Goal: Understand process/instructions: Learn about a topic

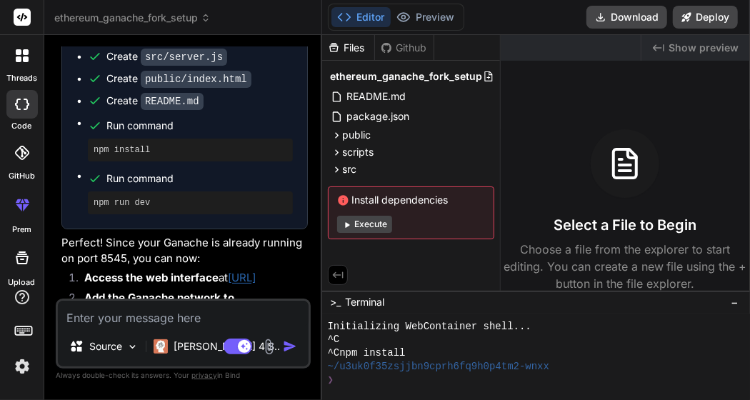
scroll to position [2002, 0]
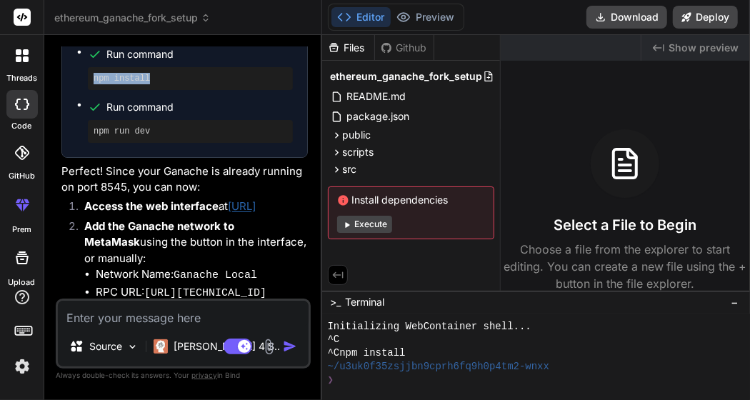
drag, startPoint x: 190, startPoint y: 162, endPoint x: 91, endPoint y: 170, distance: 99.5
click at [91, 143] on ul "Create package.json Create scripts/start-ganache.js Create src/server.js Create…" at bounding box center [184, 31] width 216 height 224
copy pre "npm install"
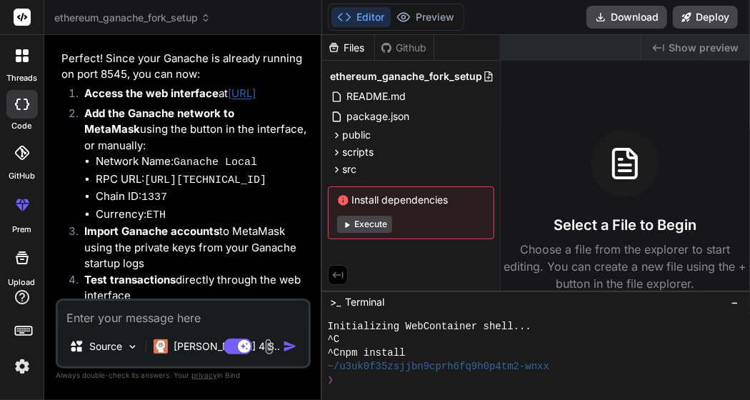
scroll to position [2145, 0]
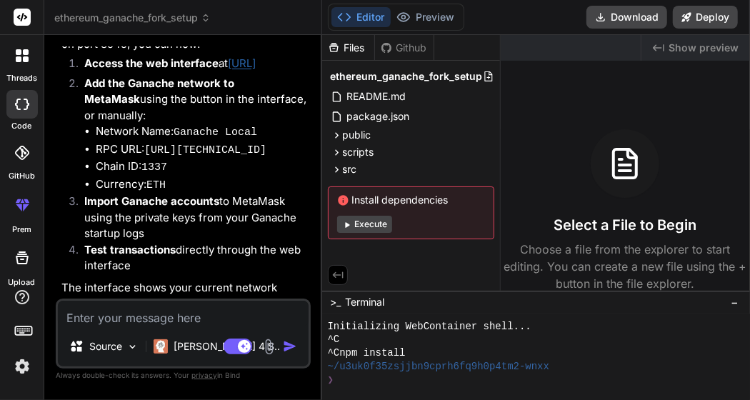
drag, startPoint x: 191, startPoint y: 161, endPoint x: 87, endPoint y: 158, distance: 103.6
click at [87, 72] on p "Access the web interface at [URL]" at bounding box center [195, 64] width 223 height 16
copy link "ttp://localhost:3000"
drag, startPoint x: 83, startPoint y: 159, endPoint x: 197, endPoint y: 158, distance: 114.2
click at [197, 76] on li "Access the web interface at http://localhost:3000" at bounding box center [190, 66] width 235 height 20
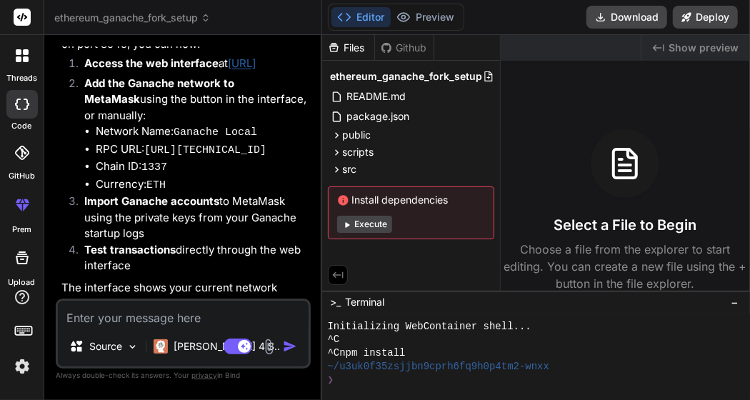
copy link "http://localhost:3000"
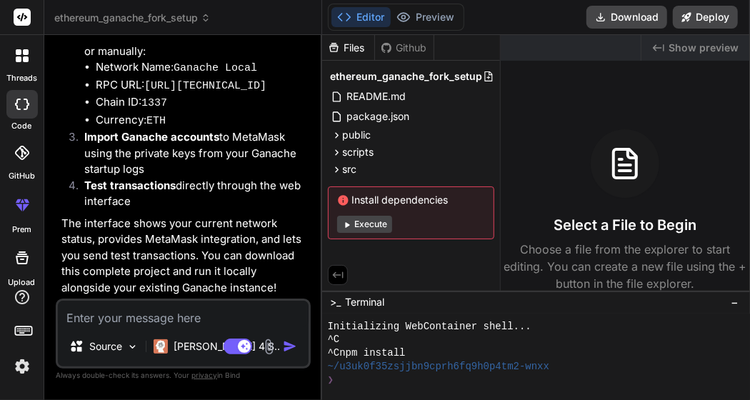
scroll to position [2225, 0]
drag, startPoint x: 144, startPoint y: 161, endPoint x: 273, endPoint y: 160, distance: 129.2
click at [273, 95] on li "RPC URL: http://127.0.0.1:8545" at bounding box center [202, 86] width 212 height 18
copy li "http://127.0.0.1:8545"
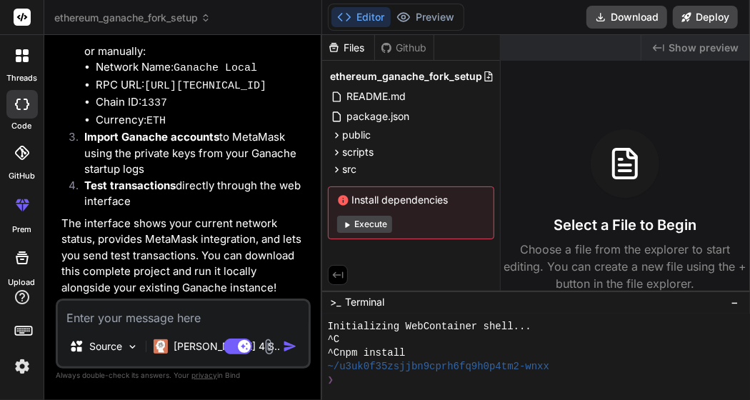
type textarea "x"
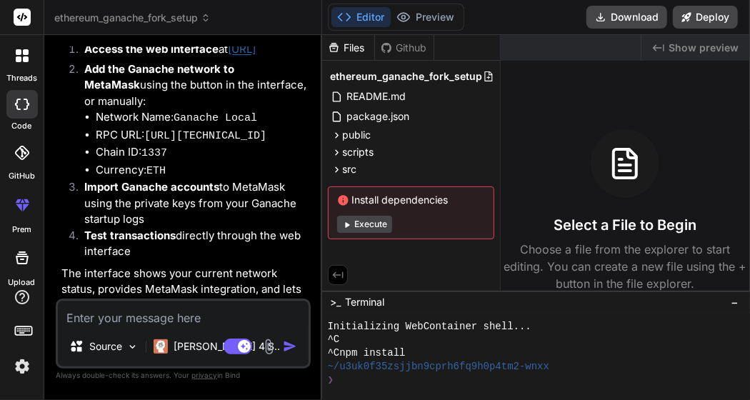
scroll to position [2154, 0]
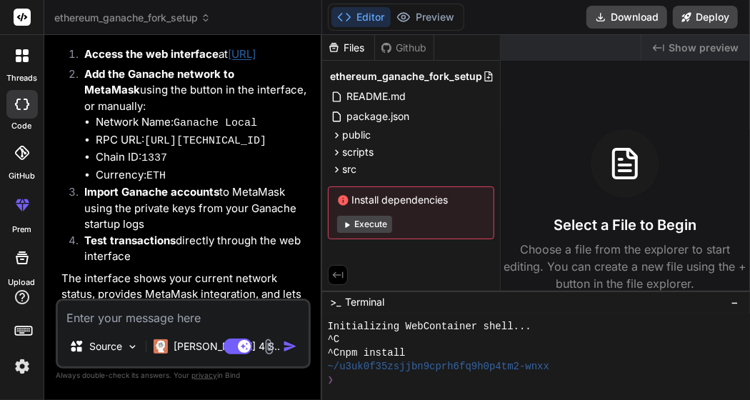
click at [109, 311] on textarea at bounding box center [183, 314] width 251 height 26
paste textarea "Trying to send a raw transaction with an invalid chainId. The expected chainId …"
type textarea "Trying to send a raw transaction with an invalid chainId. The expected chainId …"
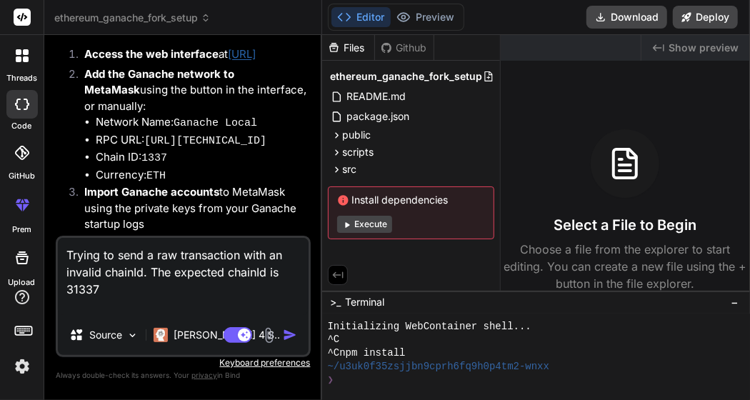
type textarea "x"
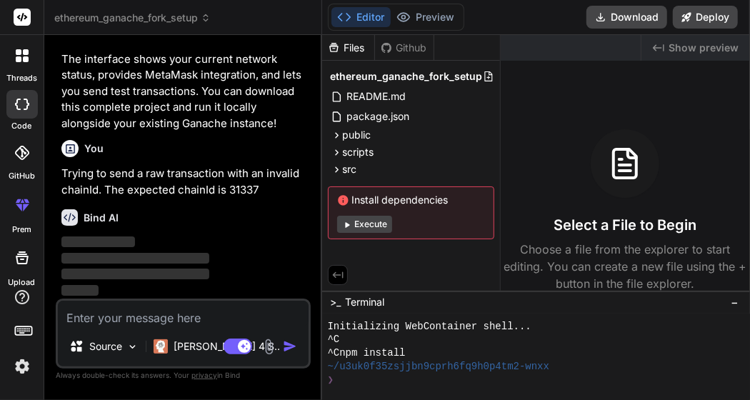
scroll to position [2460, 0]
type textarea "i"
type textarea "x"
type textarea "it"
type textarea "x"
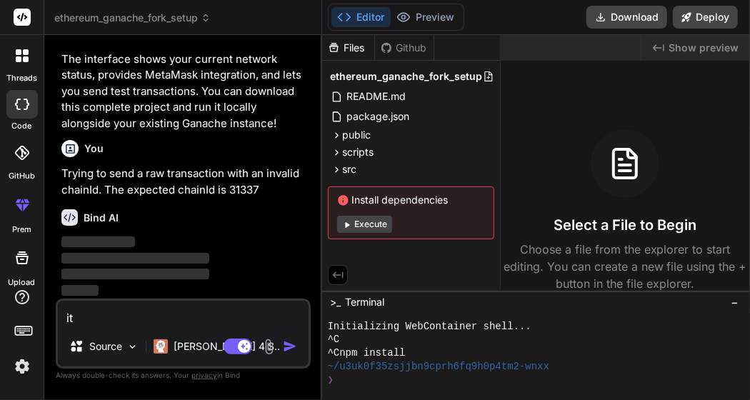
type textarea "it"
type textarea "x"
type textarea "it w"
type textarea "x"
type textarea "it wo"
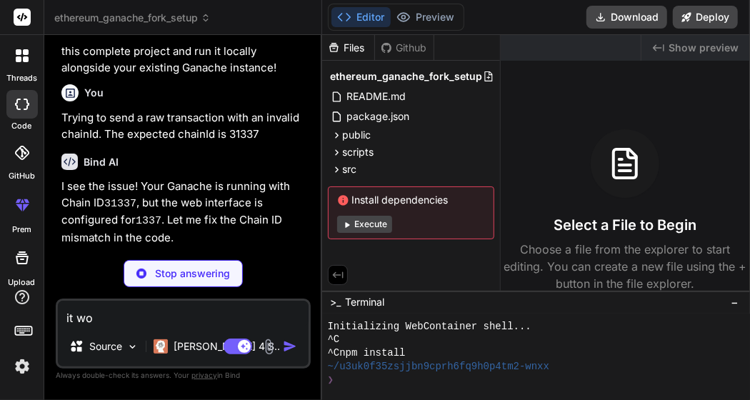
type textarea "x"
type textarea "it won"
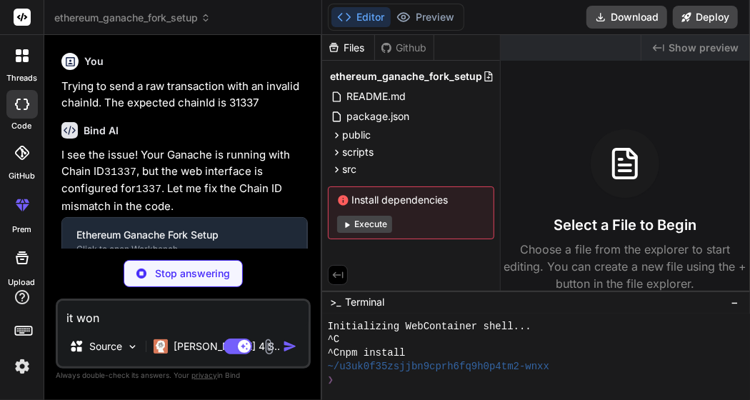
type textarea "x"
type textarea "it wont"
type textarea "x"
type textarea "it wont"
type textarea "x"
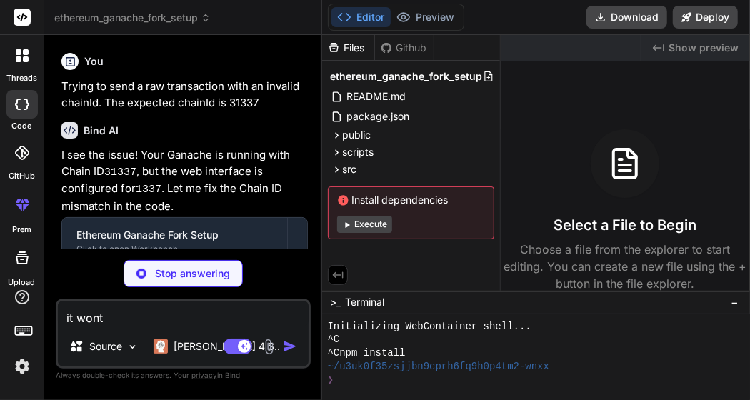
type textarea "it wont l"
type textarea "x"
type textarea "it wont le"
type textarea "x"
type textarea "it wont let"
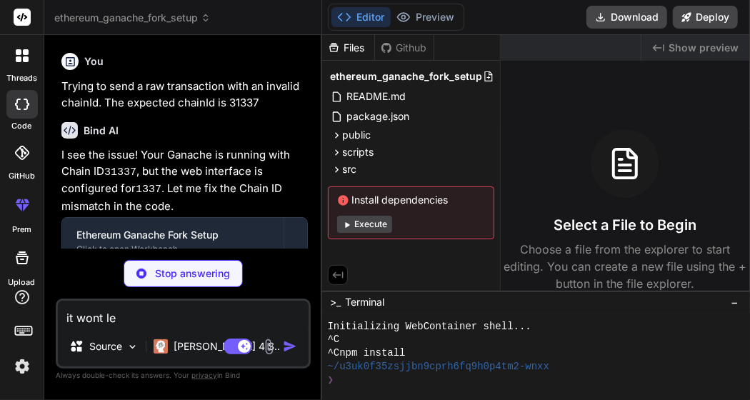
type textarea "x"
type textarea "it wont let"
type textarea "x"
type textarea "it wont let m"
type textarea "x"
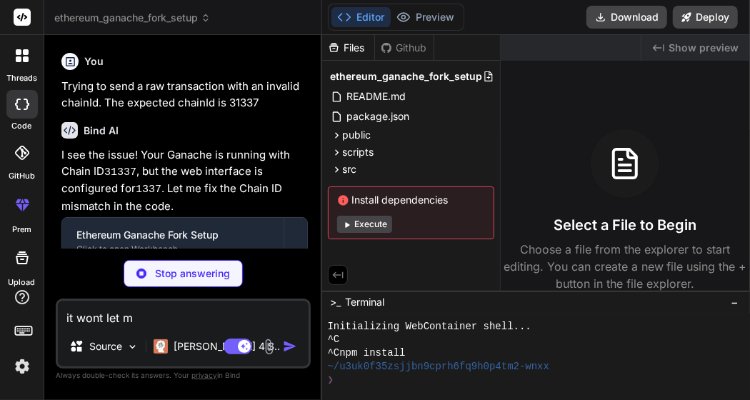
type textarea "it wont let me"
type textarea "x"
type textarea "it wont let me"
type textarea "x"
type textarea "it wont let me c"
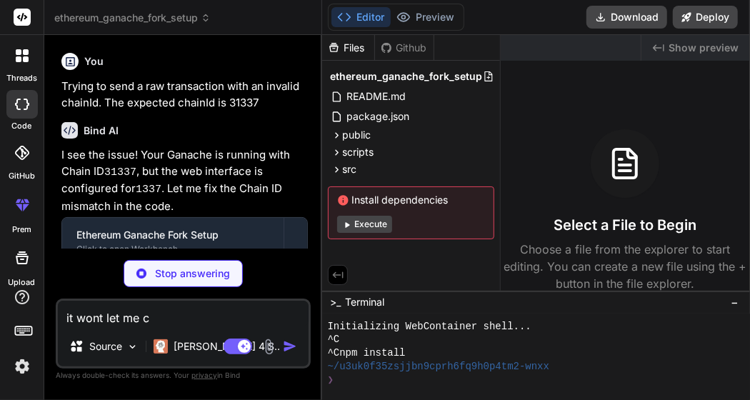
type textarea "x"
type textarea "it wont let me ch"
type textarea "x"
type textarea "it wont let me cha"
type textarea "x"
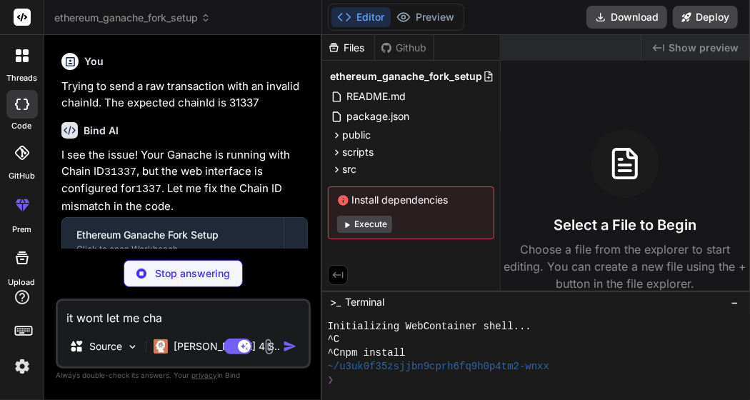
type textarea "it wont let me chan"
type textarea "x"
type textarea "it wont let me chang"
type textarea "x"
type textarea "it wont let me change"
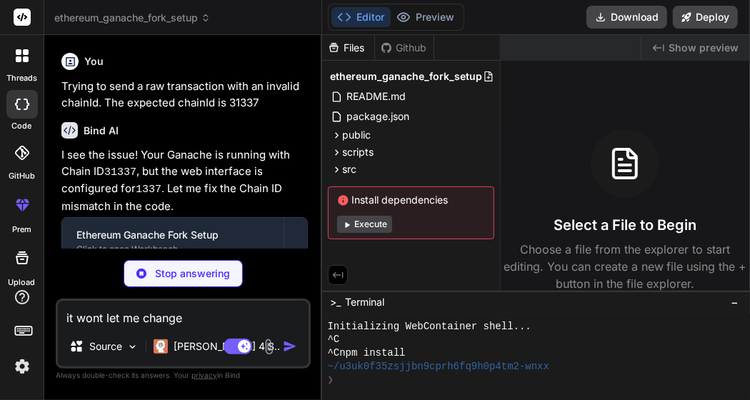
type textarea "x"
type textarea "it wont let me change"
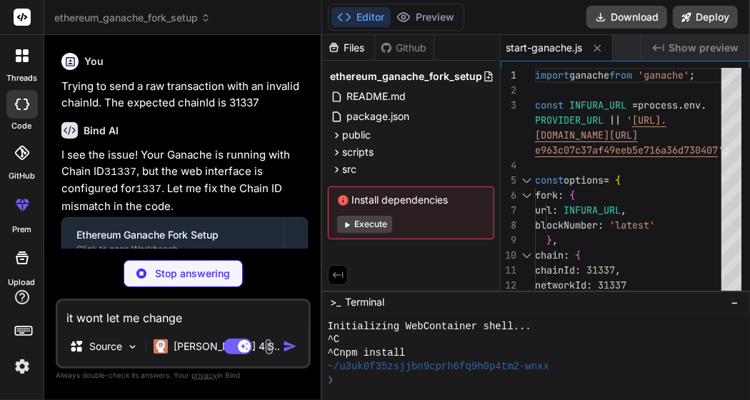
type textarea "x"
type textarea "it wont let me change"
click at [244, 319] on textarea "it wont let me change" at bounding box center [183, 314] width 251 height 26
type textarea "x"
type textarea "it wont let me change c"
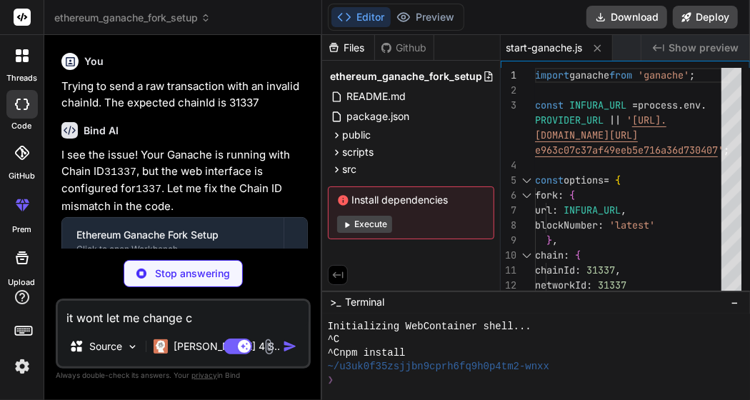
type textarea "x"
type textarea "it wont let me change ch"
type textarea "x"
type textarea "it wont let me change cha"
type textarea "x"
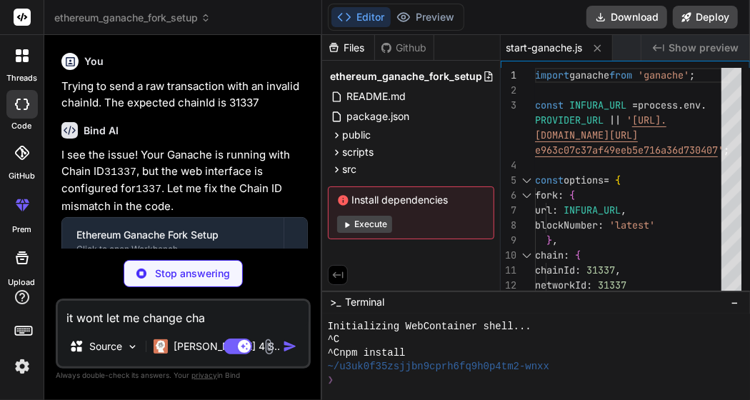
type textarea "it wont let me change chai"
type textarea "x"
type textarea "it wont let me change chain"
type textarea "x"
type textarea "it wont let me change chain"
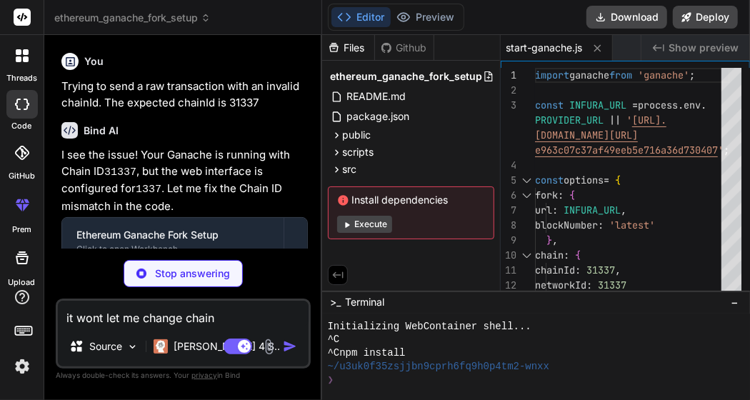
type textarea "x"
type textarea "it wont let me change chain i"
type textarea "x"
type textarea "it wont let me change chain id"
type textarea "x"
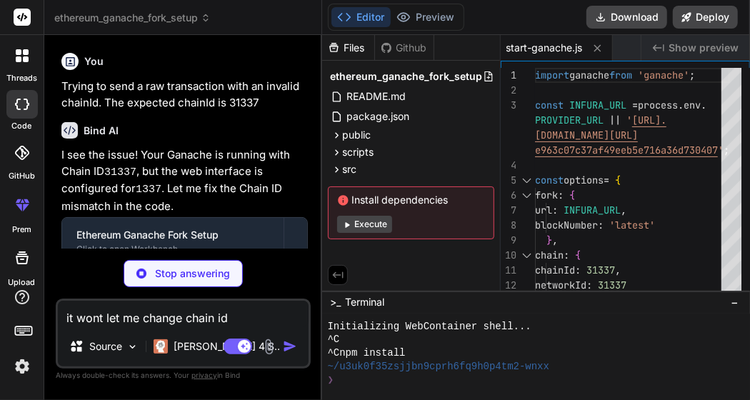
type textarea "it wont let me change chain id"
type textarea "x"
type textarea "it wont let me change chain id f"
type textarea "x"
type textarea "it wont let me change chain id fr"
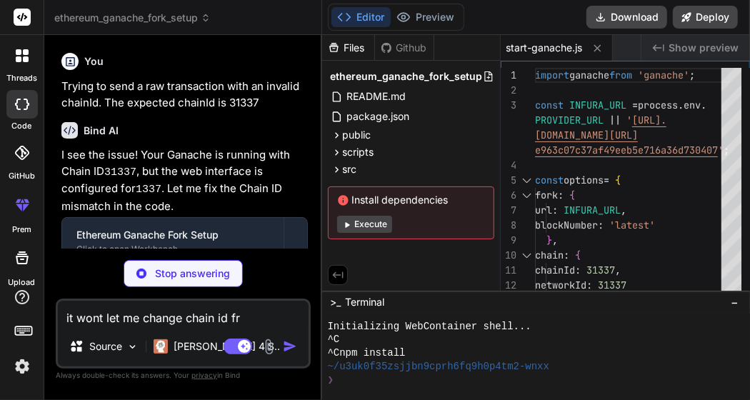
type textarea "x"
type textarea "it wont let me change chain id fro"
type textarea "x"
type textarea "it wont let me change chain id from"
type textarea "x"
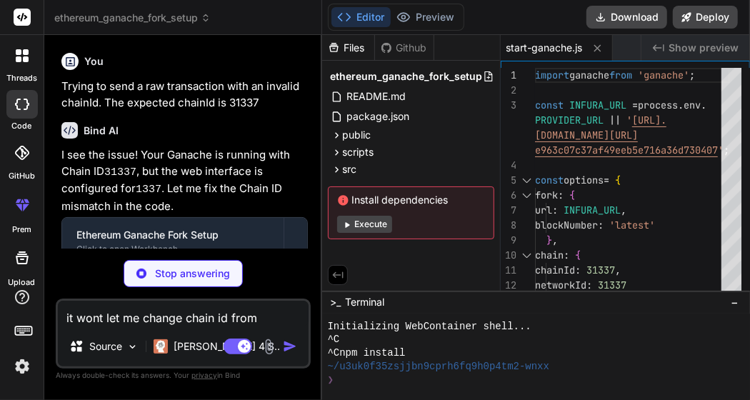
type textarea "it wont let me change chain id from"
type textarea "x"
type textarea "it wont let me change chain id from 1"
type textarea "x"
type textarea "it wont let me change chain id from 13"
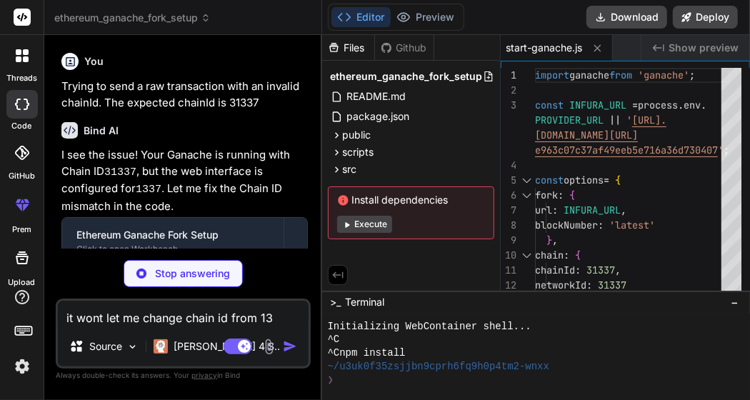
type textarea "x"
type textarea "it wont let me change chain id from 133"
type textarea "x"
type textarea "it wont let me change chain id from 1337"
type textarea "x"
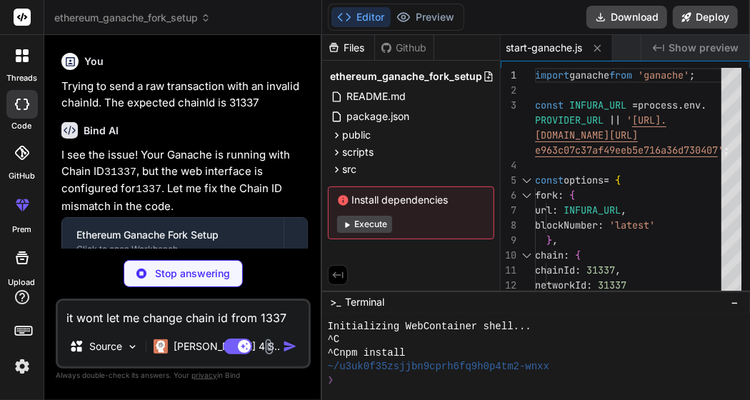
type textarea "it wont let me change chain id from 1337"
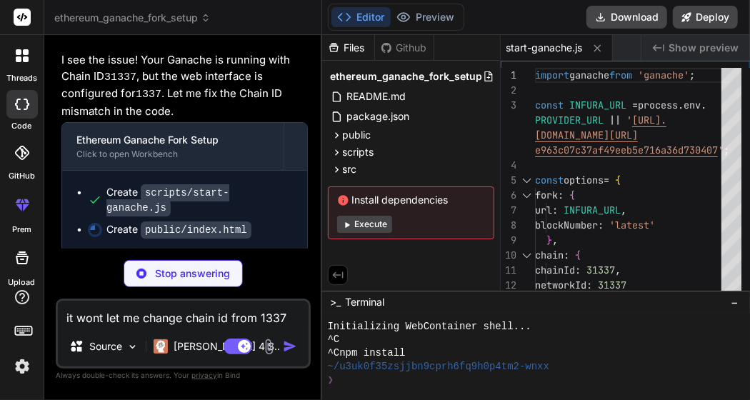
scroll to position [2626, 0]
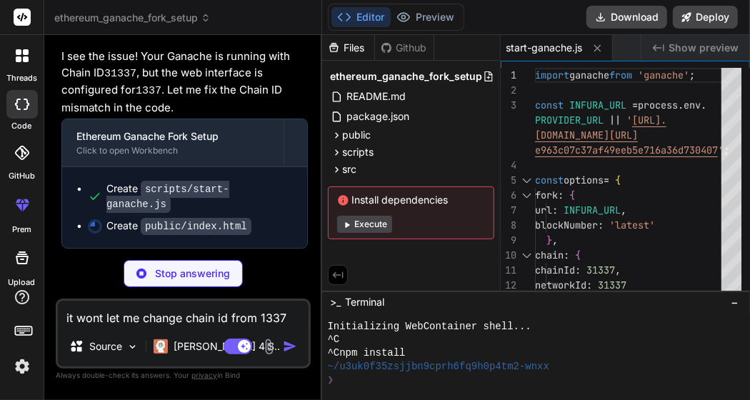
type textarea "x"
type textarea "// Refresh block number every 10 seconds setInterval(loadNetworkInfo, 10000); <…"
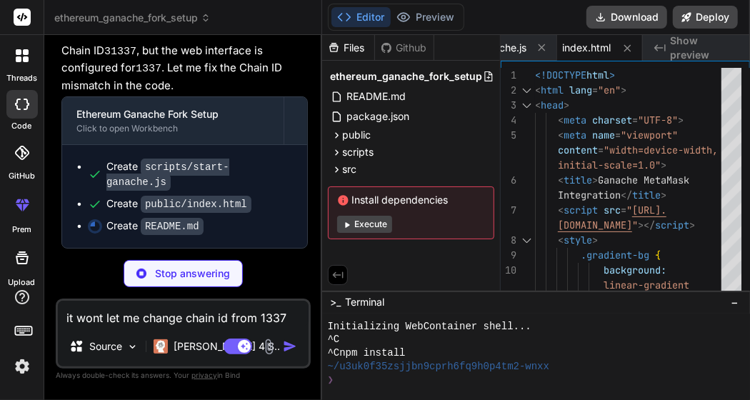
scroll to position [2648, 0]
type textarea "x"
type textarea "interaction - Vanilla JavaScript for the frontend - Tailwind CSS for styling ##…"
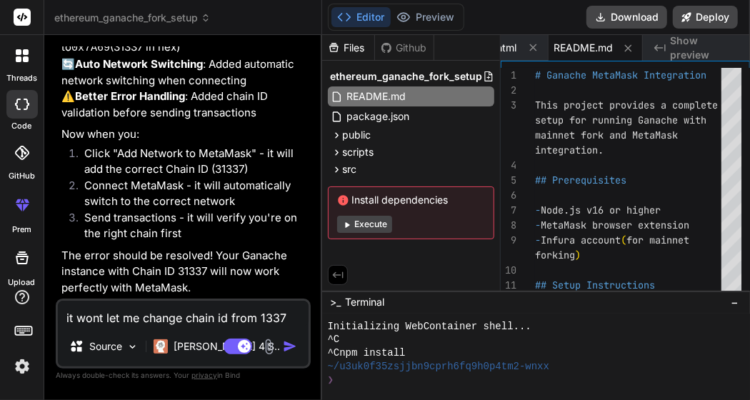
scroll to position [2949, 0]
click at [364, 226] on button "Execute" at bounding box center [364, 224] width 55 height 17
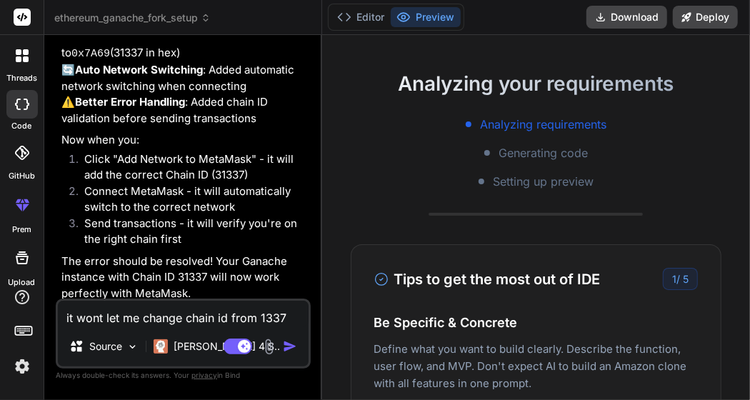
scroll to position [0, 0]
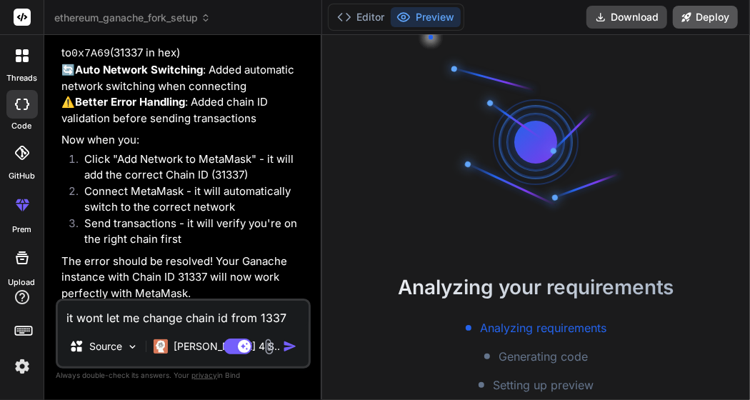
click at [702, 14] on button "Deploy" at bounding box center [705, 17] width 65 height 23
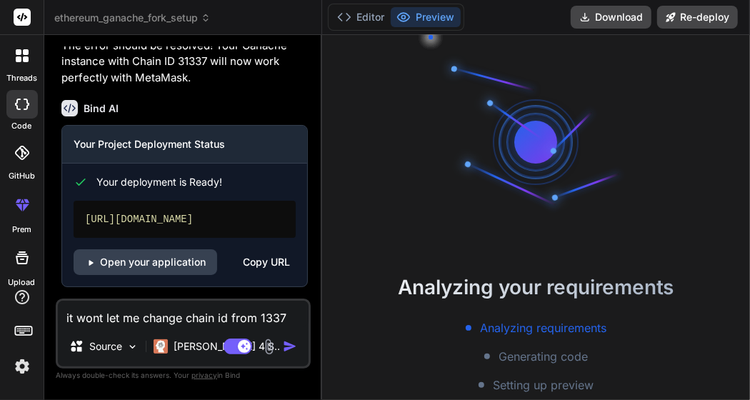
scroll to position [3030, 0]
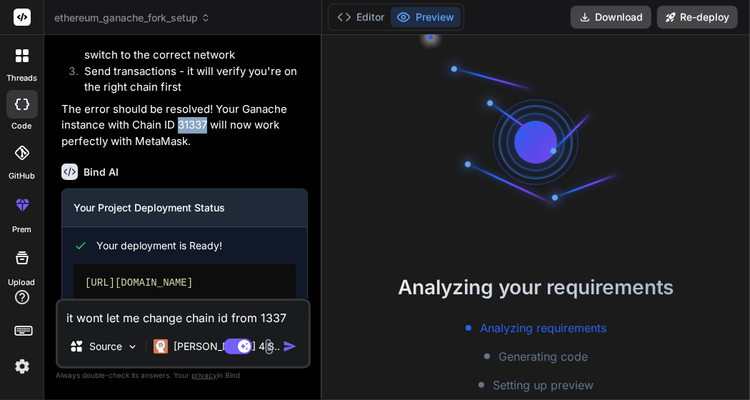
drag, startPoint x: 177, startPoint y: 190, endPoint x: 207, endPoint y: 191, distance: 30.0
click at [207, 150] on p "The error should be resolved! Your Ganache instance with Chain ID 31337 will no…" at bounding box center [184, 125] width 246 height 49
copy p "31337"
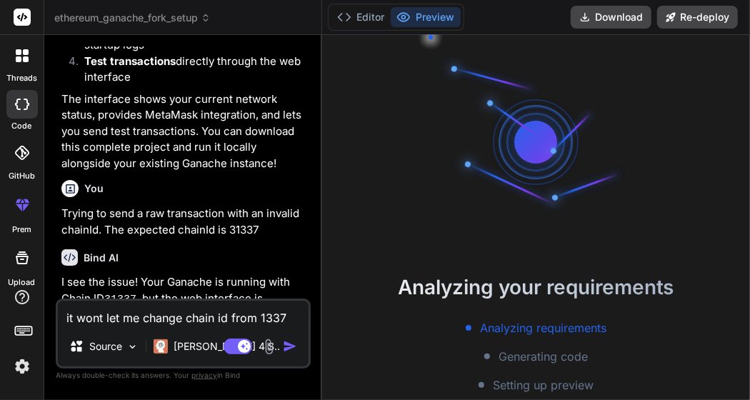
scroll to position [2316, 0]
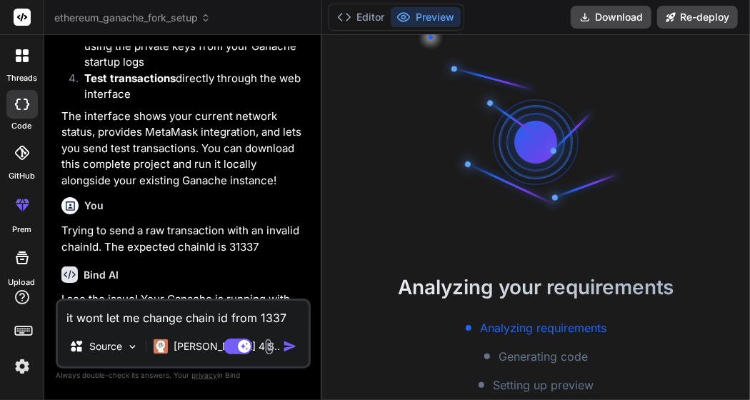
drag, startPoint x: 149, startPoint y: 68, endPoint x: 272, endPoint y: 73, distance: 122.9
copy code "http://127.0.0.1:8545"
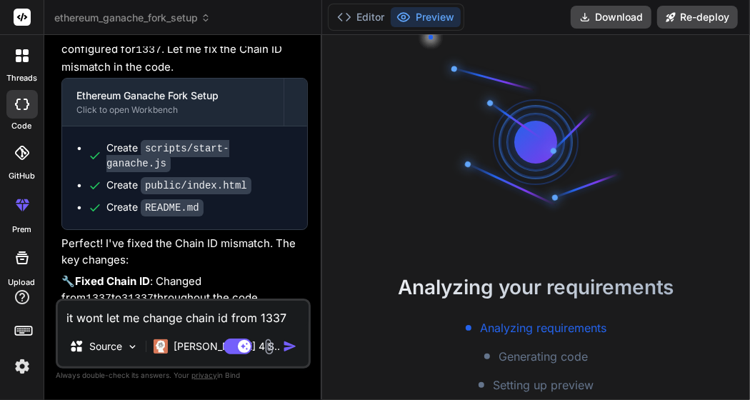
scroll to position [2602, 0]
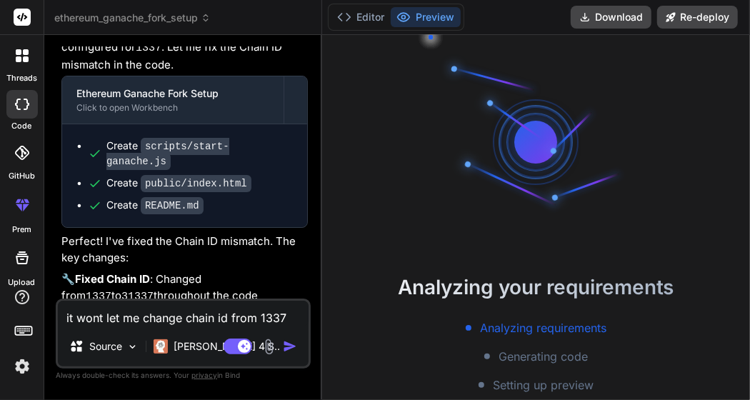
click at [191, 91] on div "Bind AI I see the issue! Your Ganache is running with Chain ID 31337 , but the …" at bounding box center [184, 273] width 246 height 608
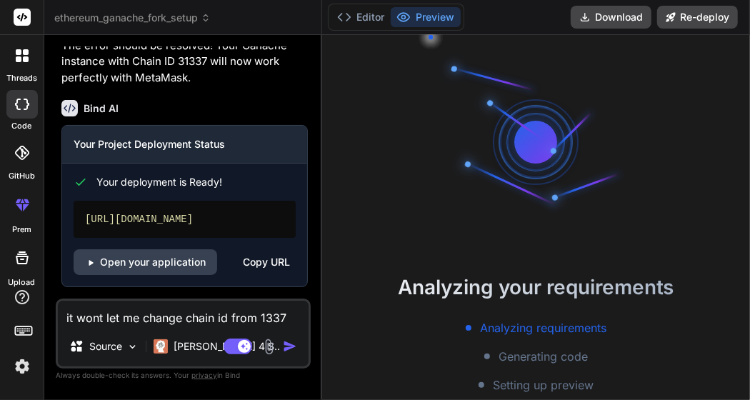
scroll to position [3173, 0]
click at [124, 261] on link "Open your application" at bounding box center [145, 262] width 143 height 26
drag, startPoint x: 132, startPoint y: 220, endPoint x: 61, endPoint y: 196, distance: 74.7
click at [62, 196] on div "Your deployment is Ready! https://ethereumganacheforksetup.vercel.app Open your…" at bounding box center [184, 218] width 245 height 111
click at [263, 262] on div "Copy URL" at bounding box center [266, 262] width 47 height 26
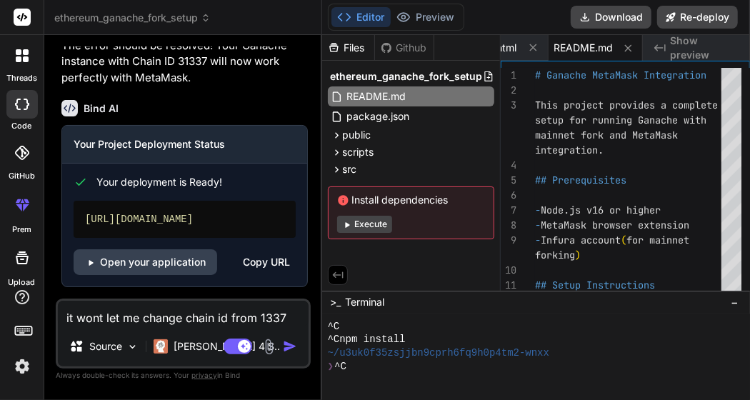
click at [368, 221] on button "Execute" at bounding box center [364, 224] width 55 height 17
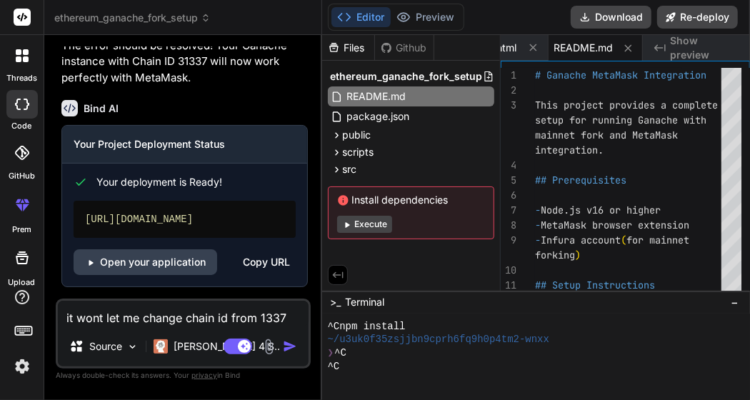
click at [366, 221] on button "Execute" at bounding box center [364, 224] width 55 height 17
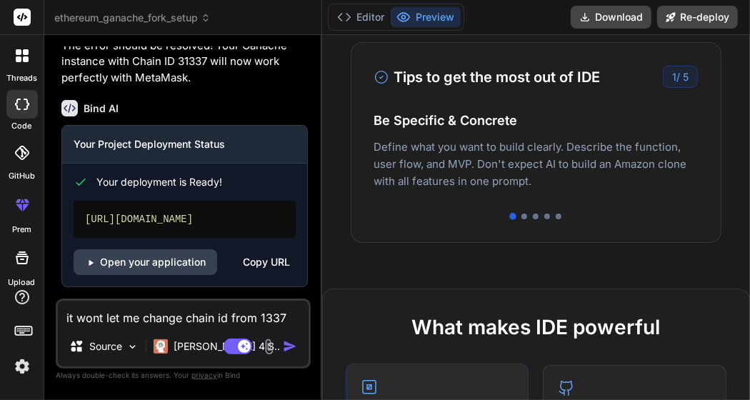
scroll to position [143, 0]
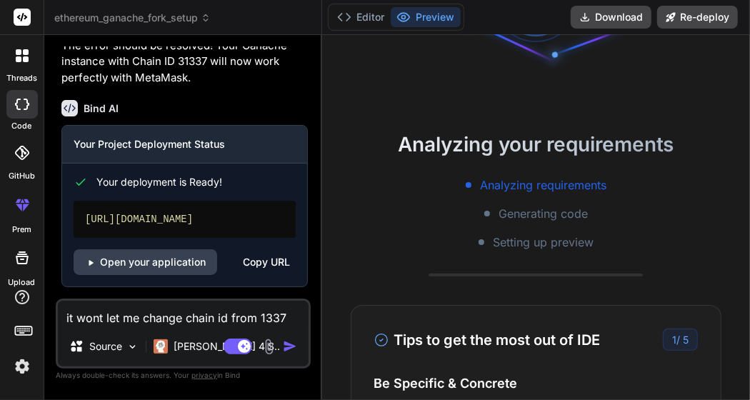
click at [418, 19] on button "Preview" at bounding box center [426, 17] width 70 height 20
drag, startPoint x: 131, startPoint y: 218, endPoint x: 110, endPoint y: 219, distance: 20.8
click at [107, 220] on div "https://ethereumganacheforksetup.vercel.app" at bounding box center [185, 219] width 222 height 37
click at [150, 260] on link "Open your application" at bounding box center [145, 262] width 143 height 26
type textarea "x"
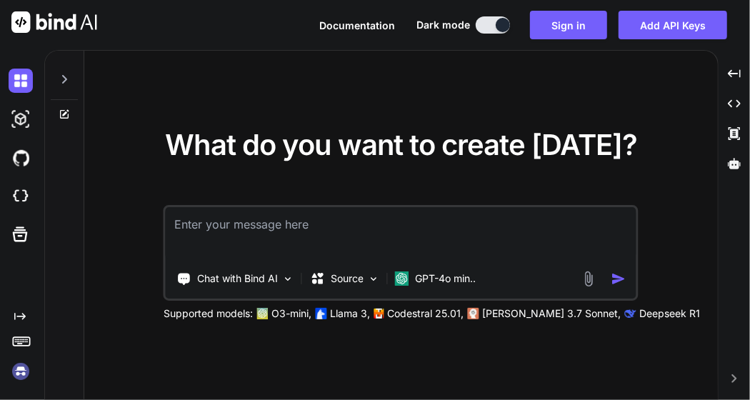
click at [530, 211] on textarea at bounding box center [401, 233] width 470 height 53
